Goal: Task Accomplishment & Management: Complete application form

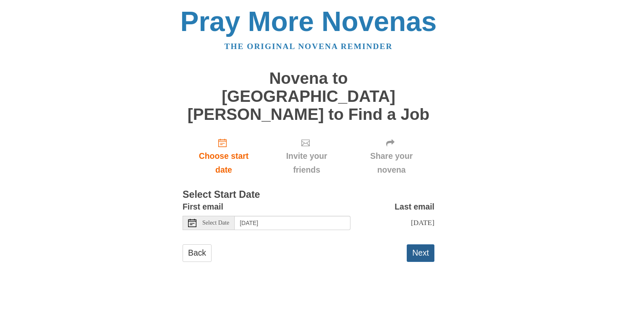
click at [431, 245] on button "Next" at bounding box center [421, 253] width 28 height 17
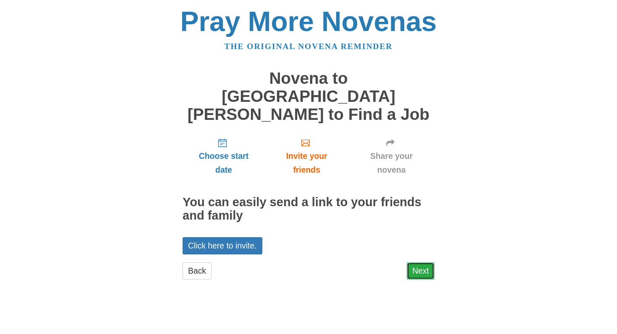
click at [422, 263] on link "Next" at bounding box center [421, 271] width 28 height 17
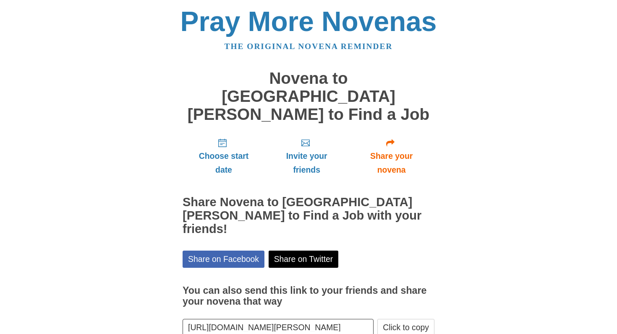
scroll to position [21, 0]
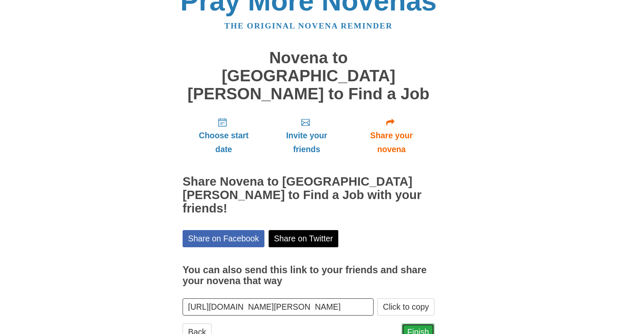
click at [422, 324] on link "Finish" at bounding box center [417, 332] width 33 height 17
